Goal: Download file/media

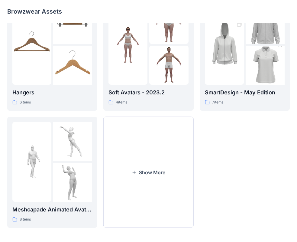
scroll to position [150, 0]
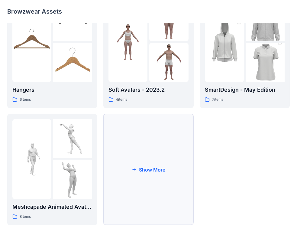
click at [134, 166] on button "Show More" at bounding box center [148, 169] width 90 height 111
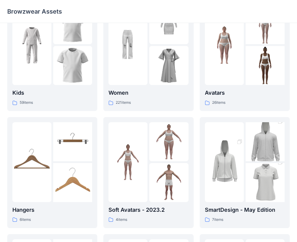
scroll to position [0, 0]
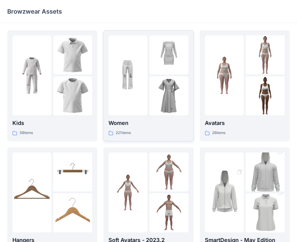
click at [127, 100] on div at bounding box center [128, 75] width 39 height 80
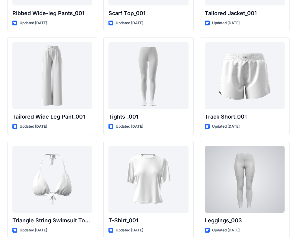
scroll to position [6859, 0]
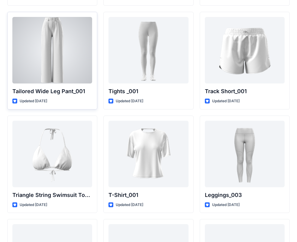
click at [67, 50] on div at bounding box center [52, 50] width 80 height 67
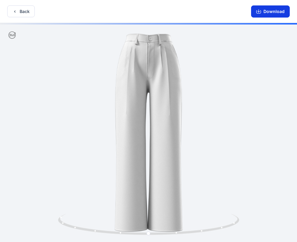
click at [272, 11] on button "Download" at bounding box center [270, 11] width 39 height 12
click at [27, 8] on button "Back" at bounding box center [21, 11] width 28 height 12
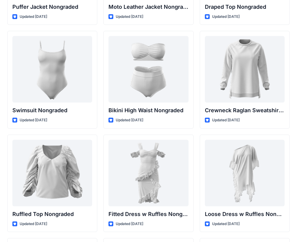
scroll to position [5886, 0]
